Goal: Task Accomplishment & Management: Use online tool/utility

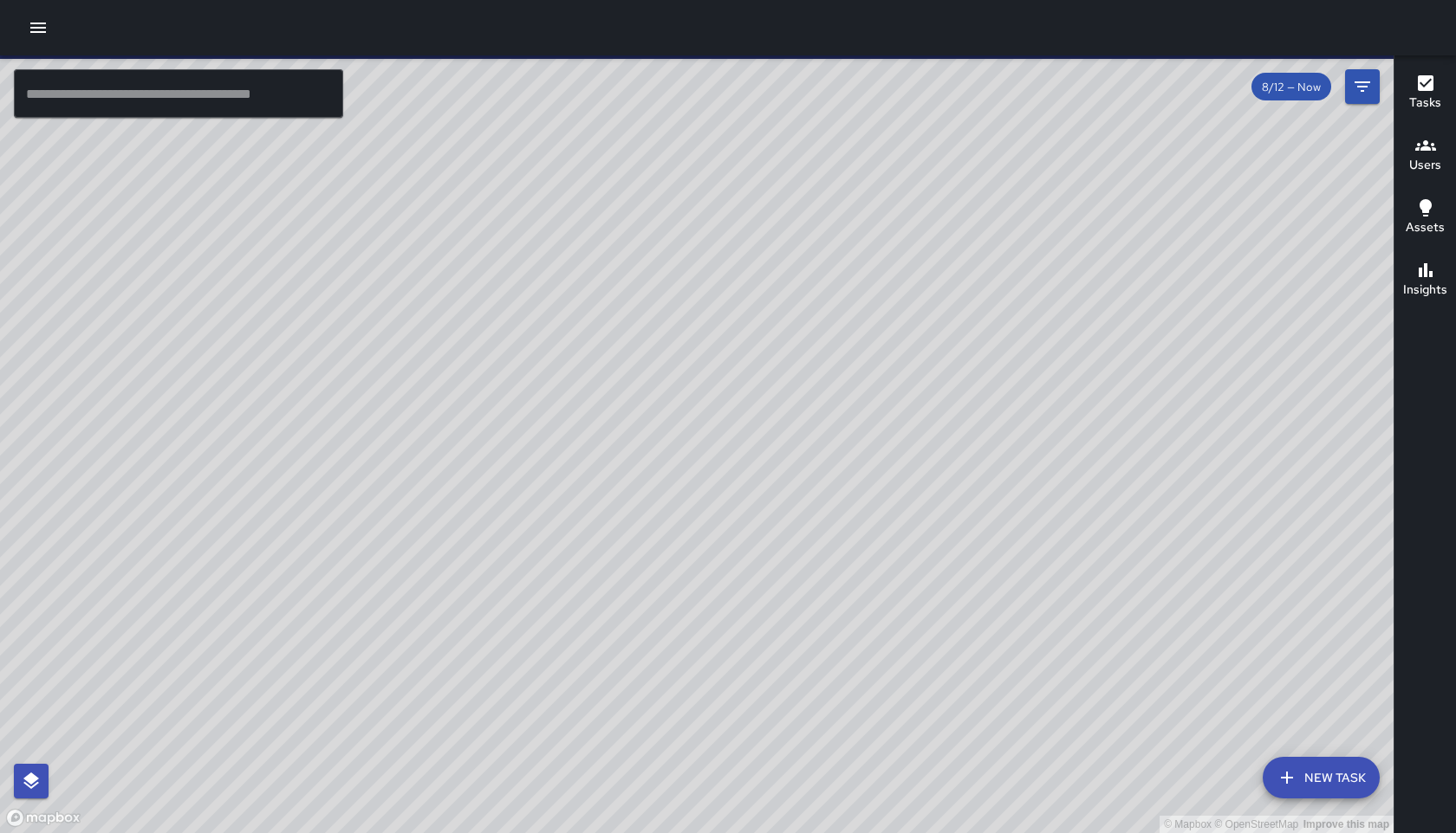
click at [1314, 780] on button "New Task" at bounding box center [1321, 778] width 117 height 42
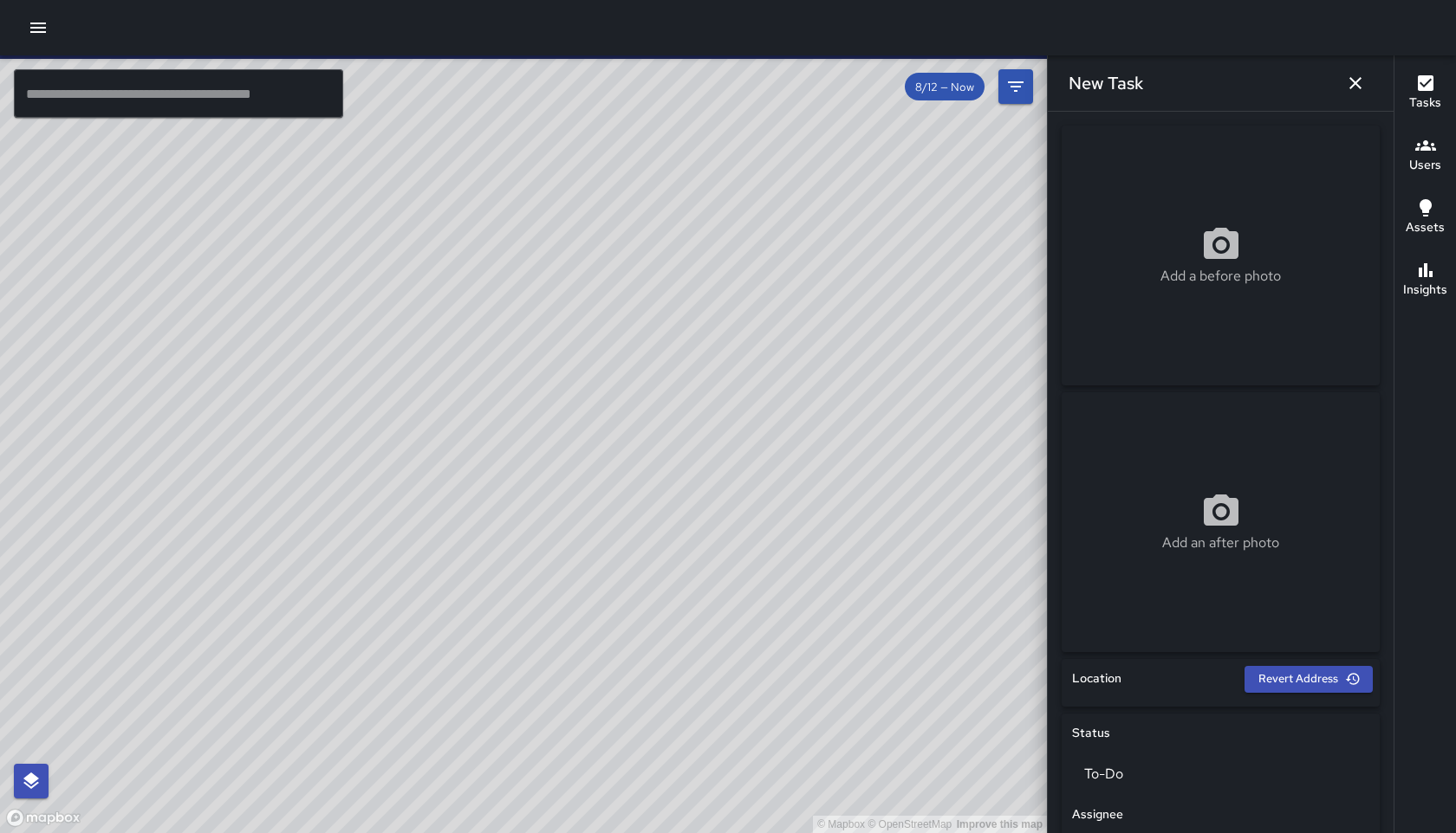
click at [1419, 153] on icon "button" at bounding box center [1425, 145] width 21 height 21
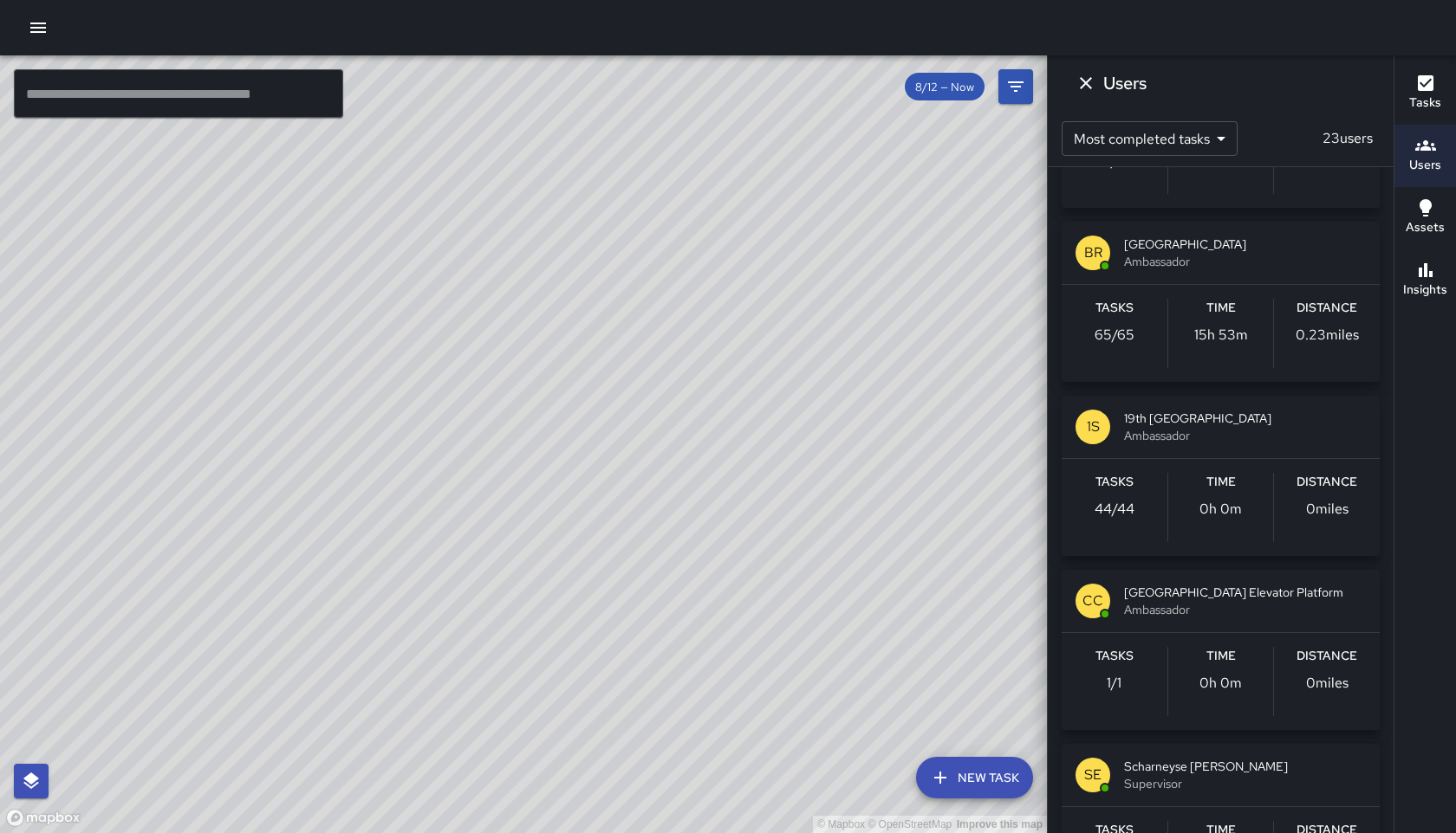
scroll to position [1886, 0]
